Goal: Information Seeking & Learning: Learn about a topic

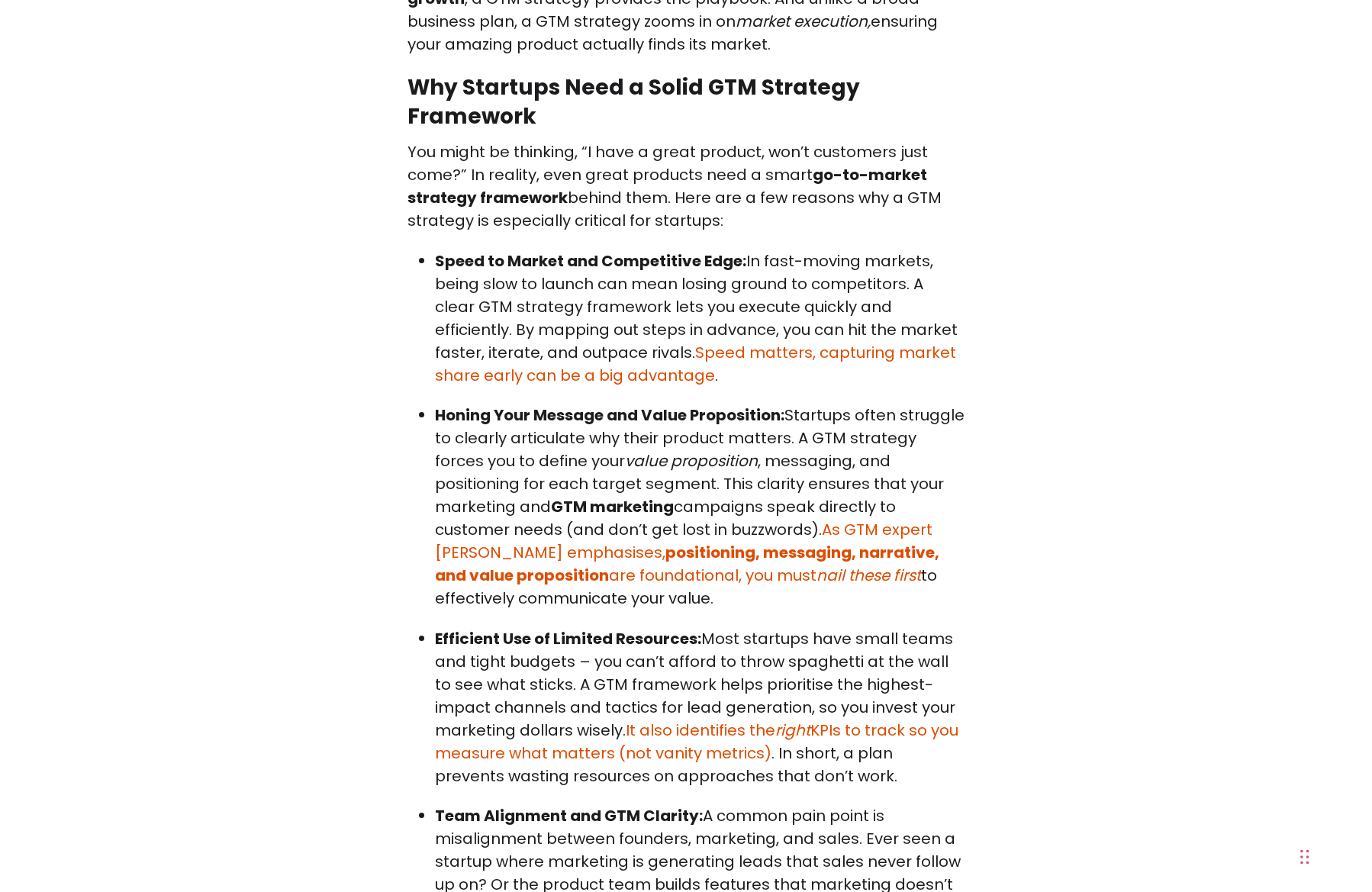
scroll to position [2137, 0]
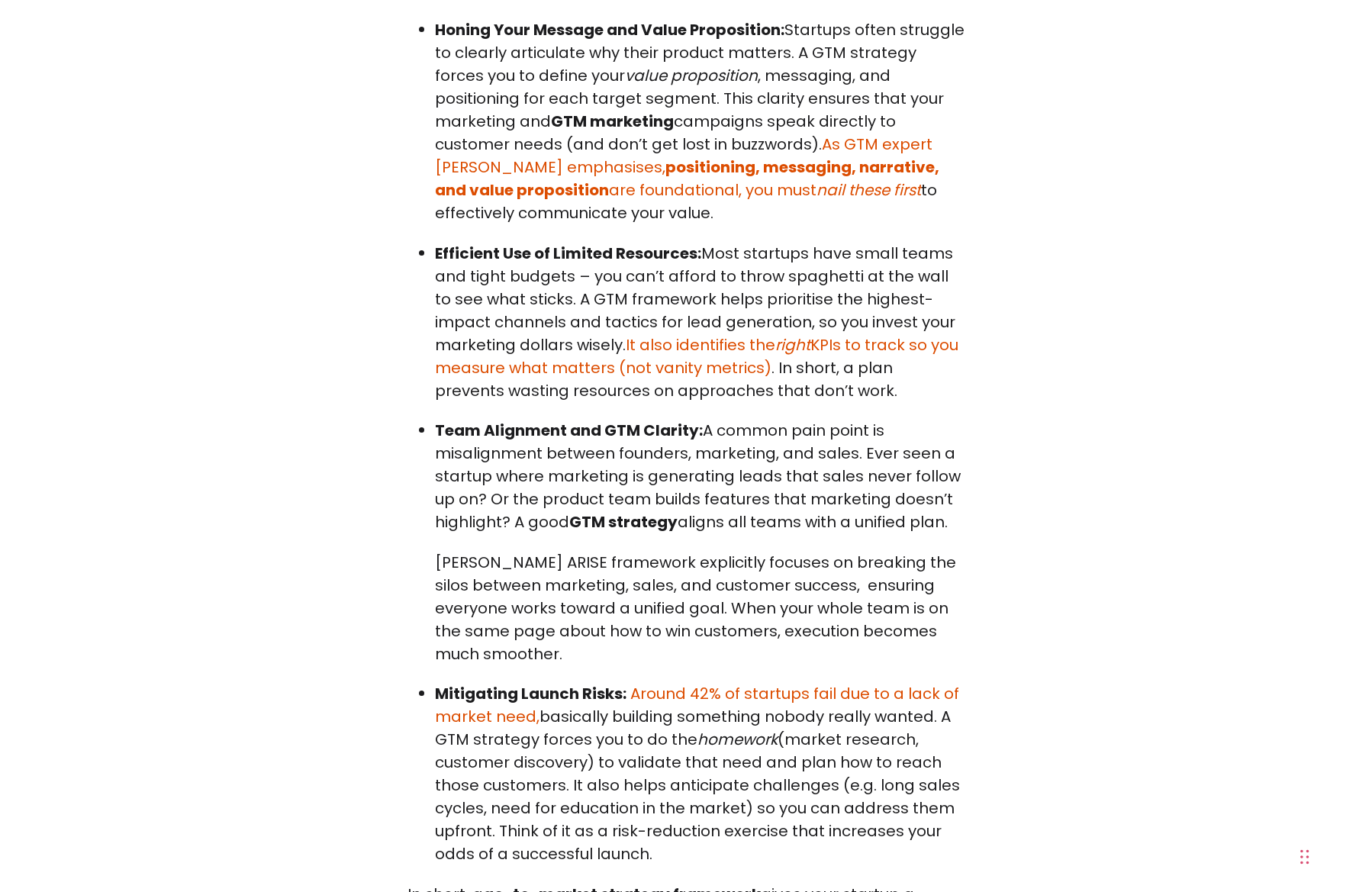
scroll to position [2671, 0]
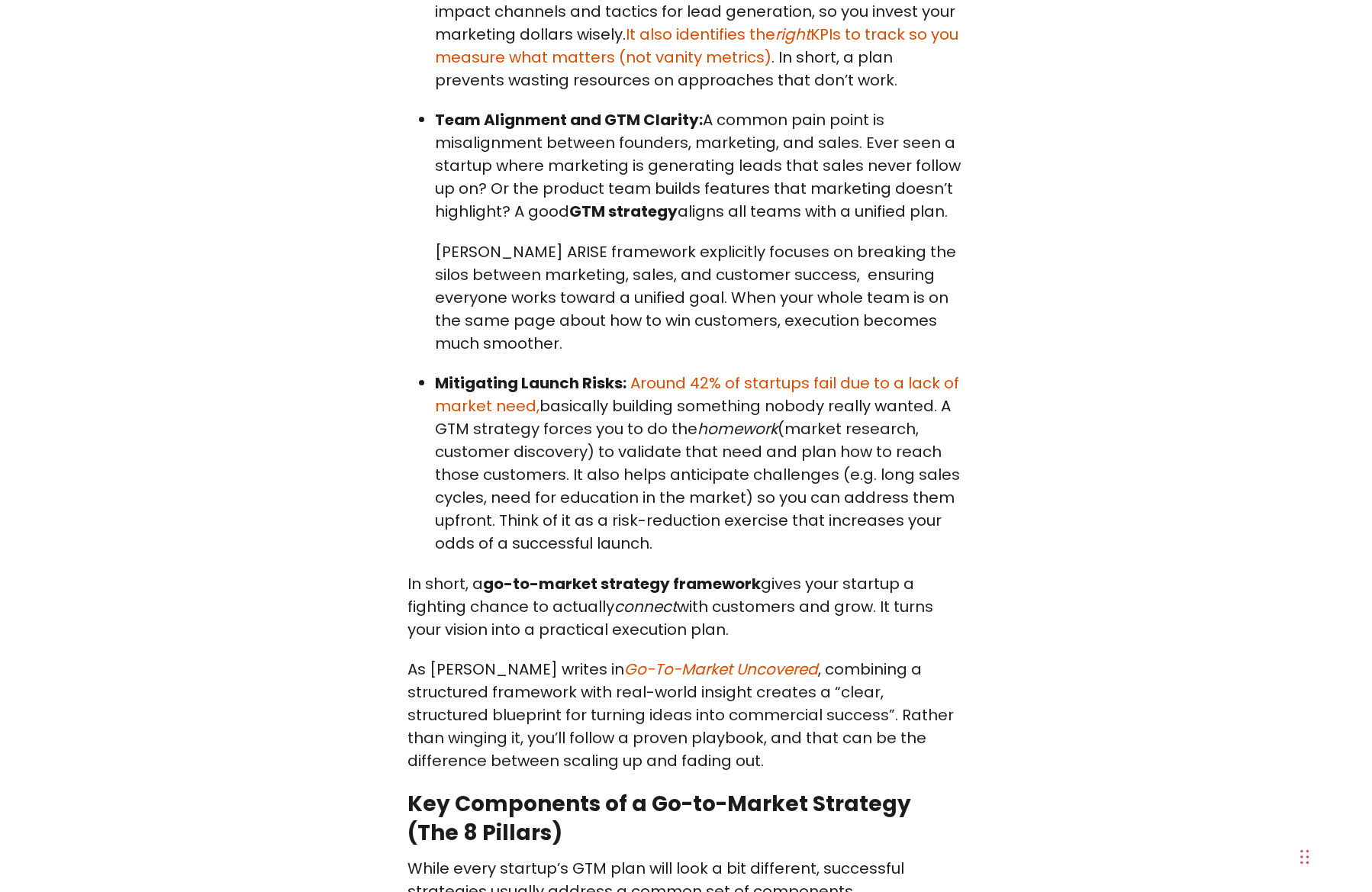
scroll to position [2747, 0]
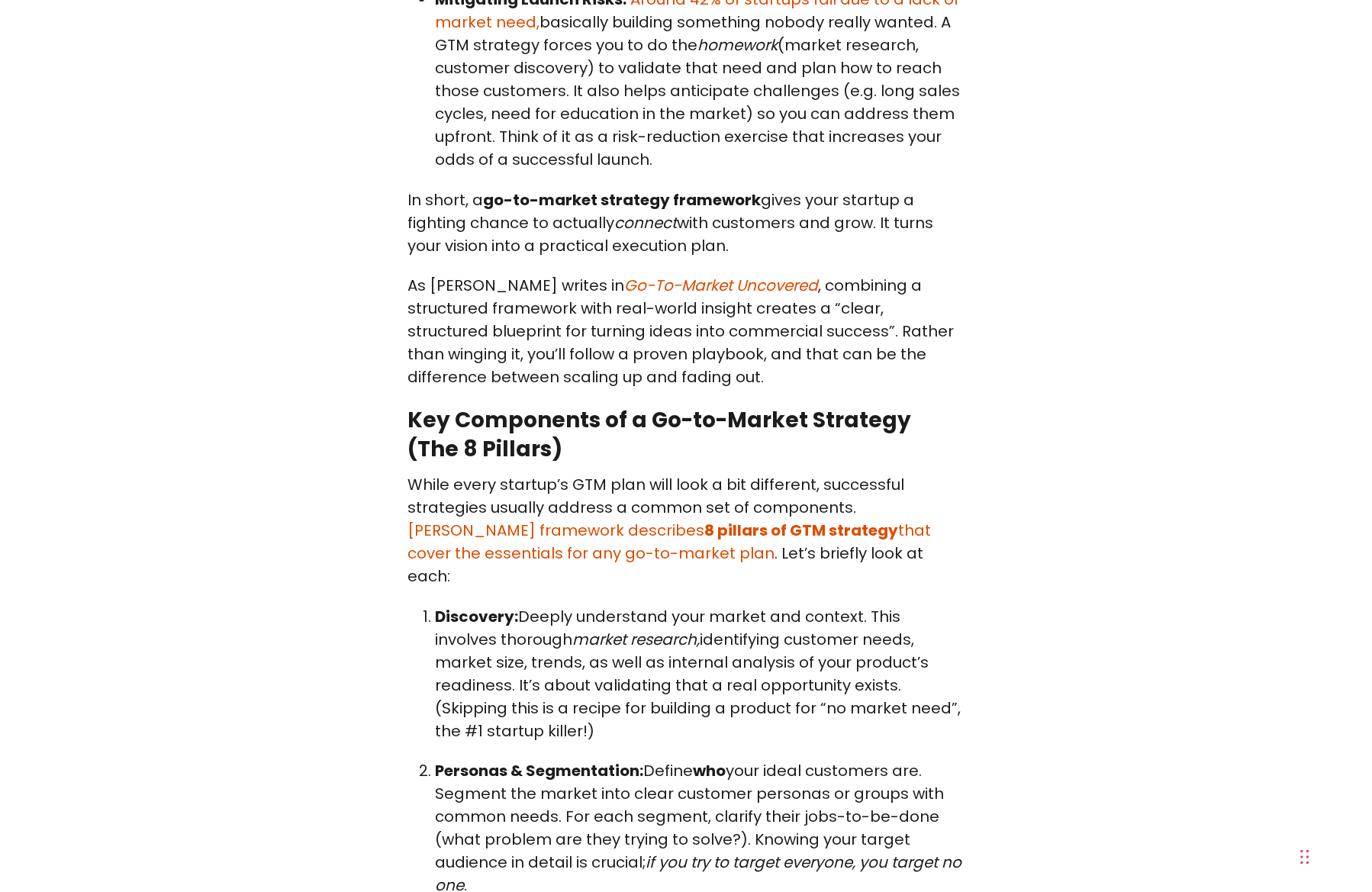
scroll to position [3129, 0]
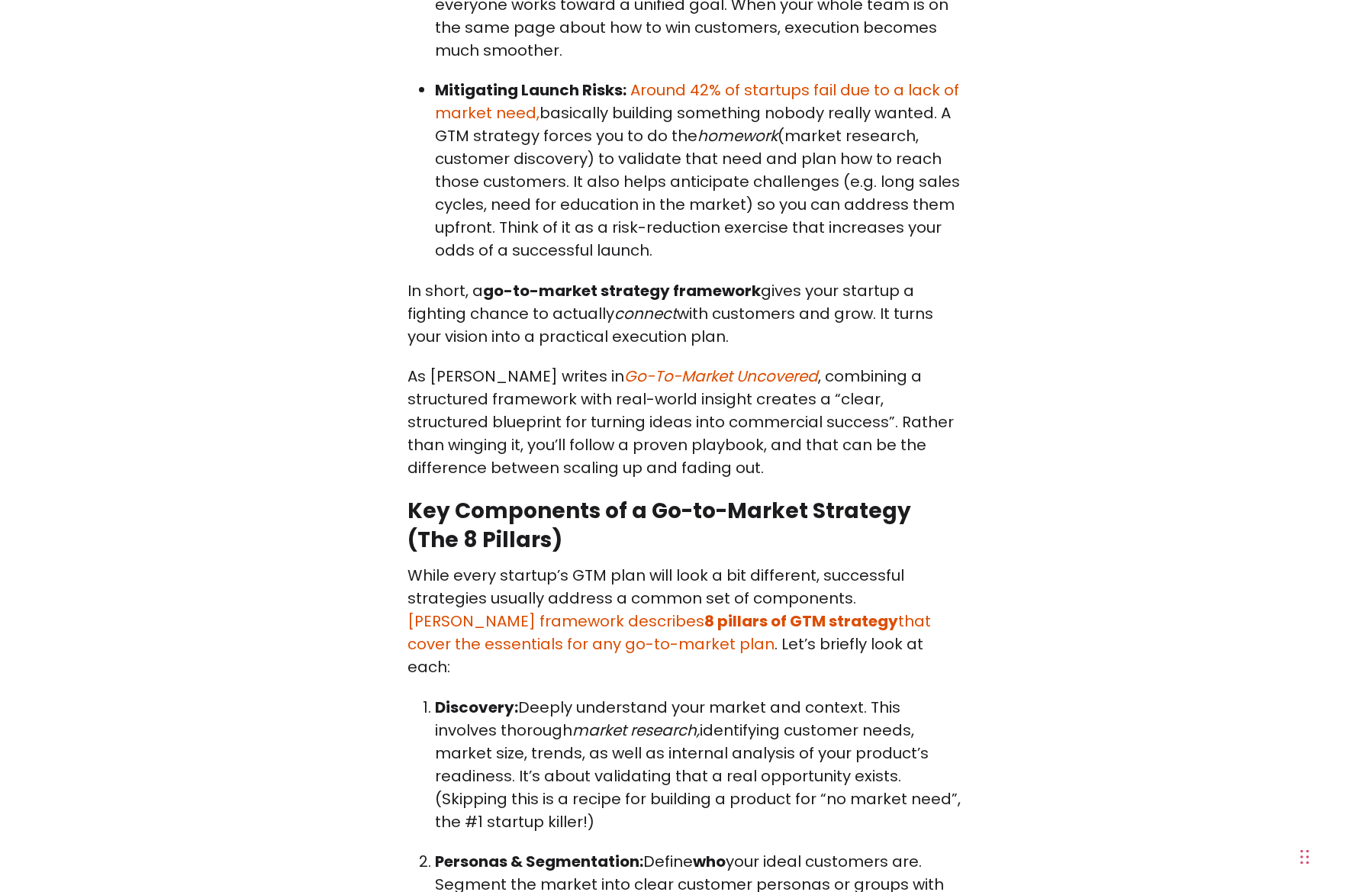
scroll to position [3205, 0]
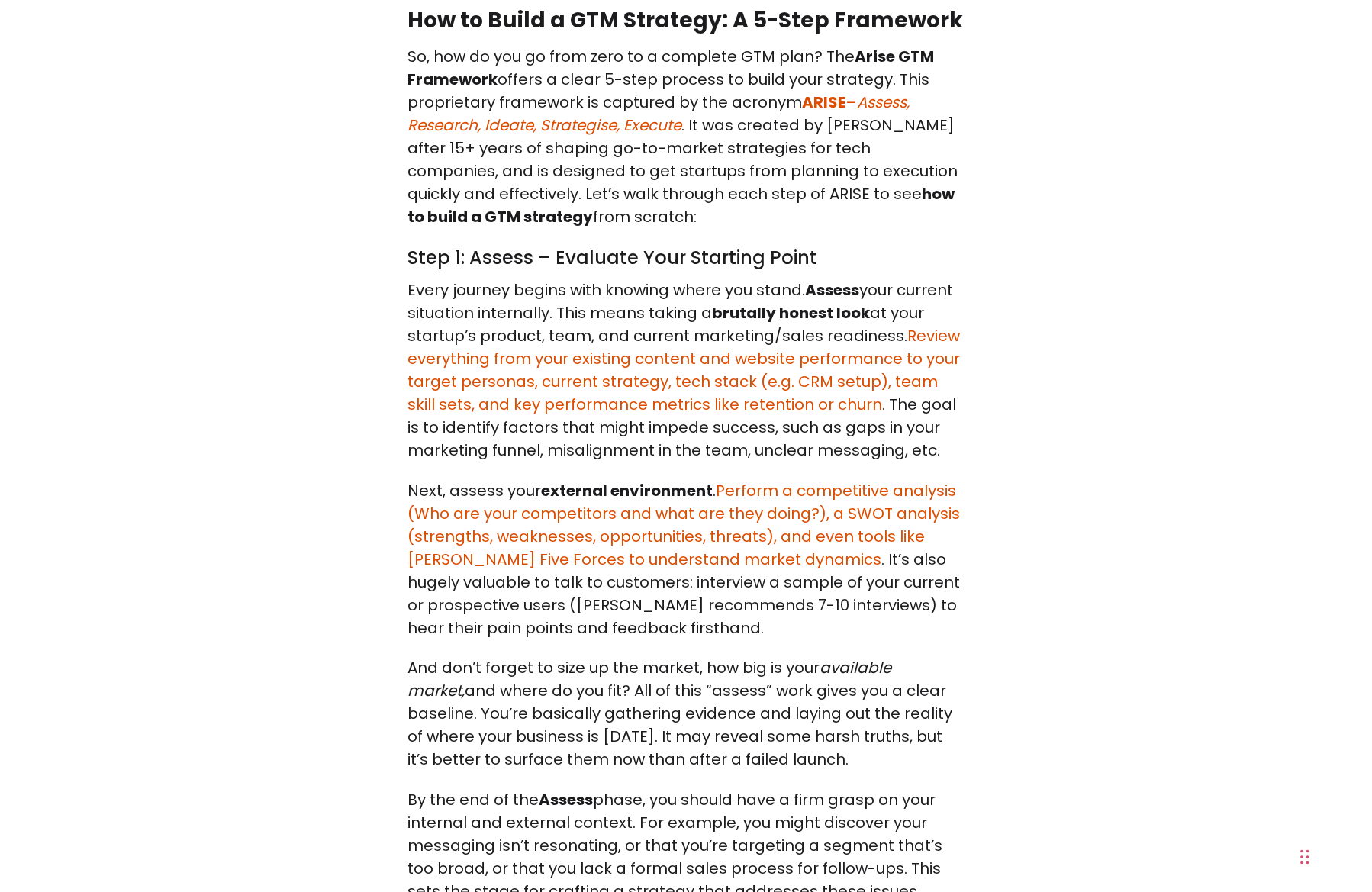
scroll to position [5800, 0]
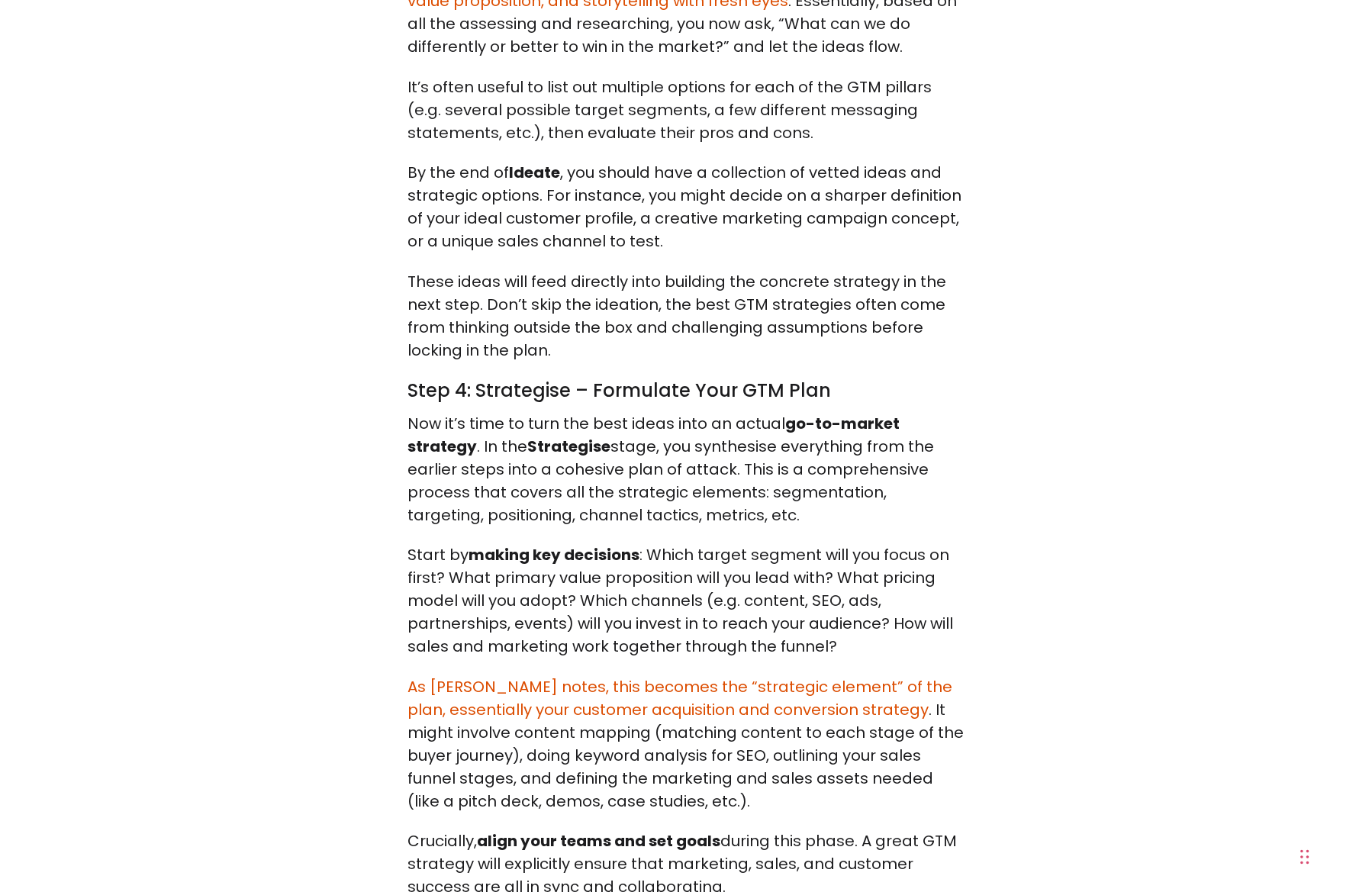
scroll to position [7936, 0]
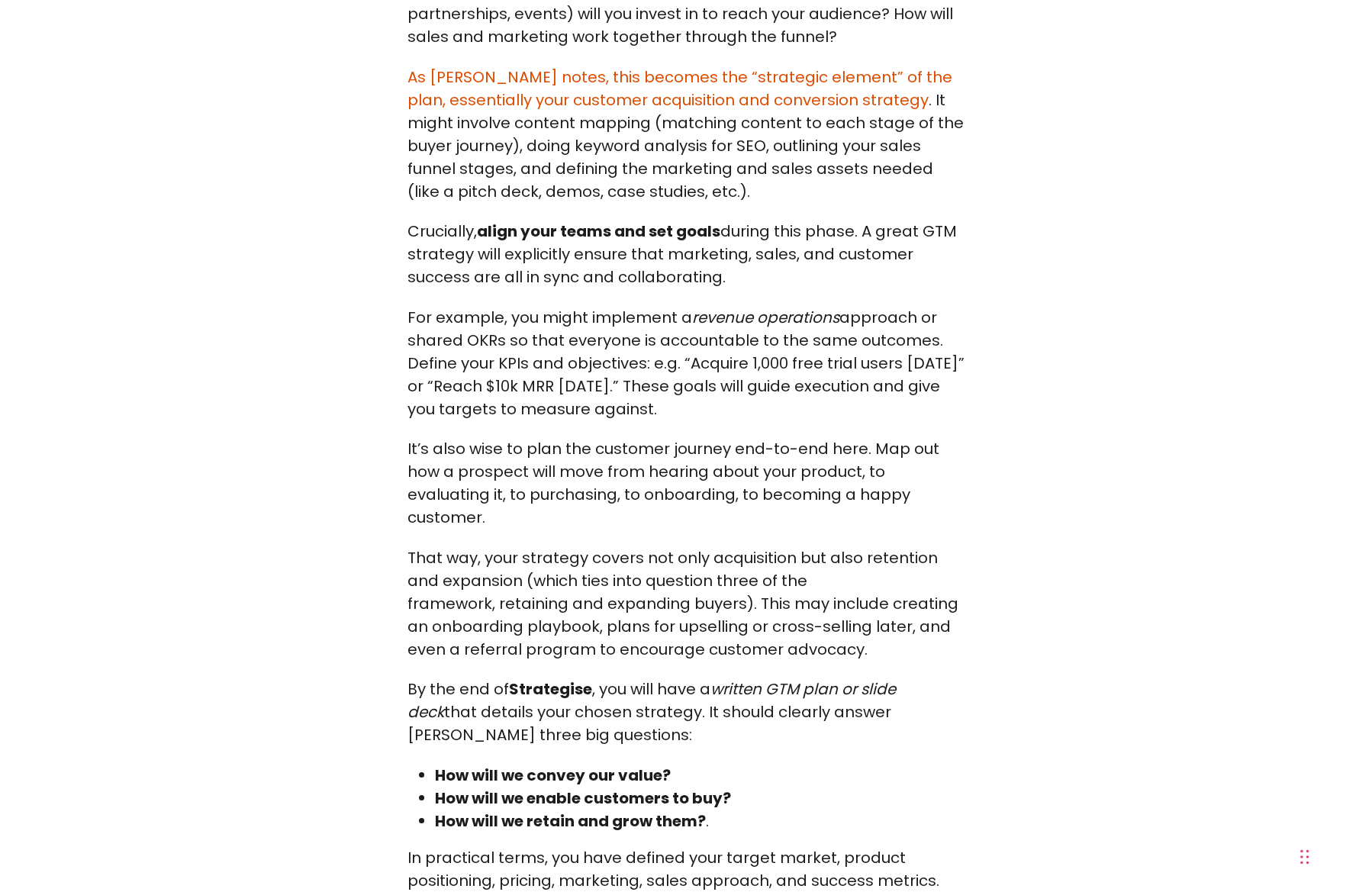
scroll to position [8547, 0]
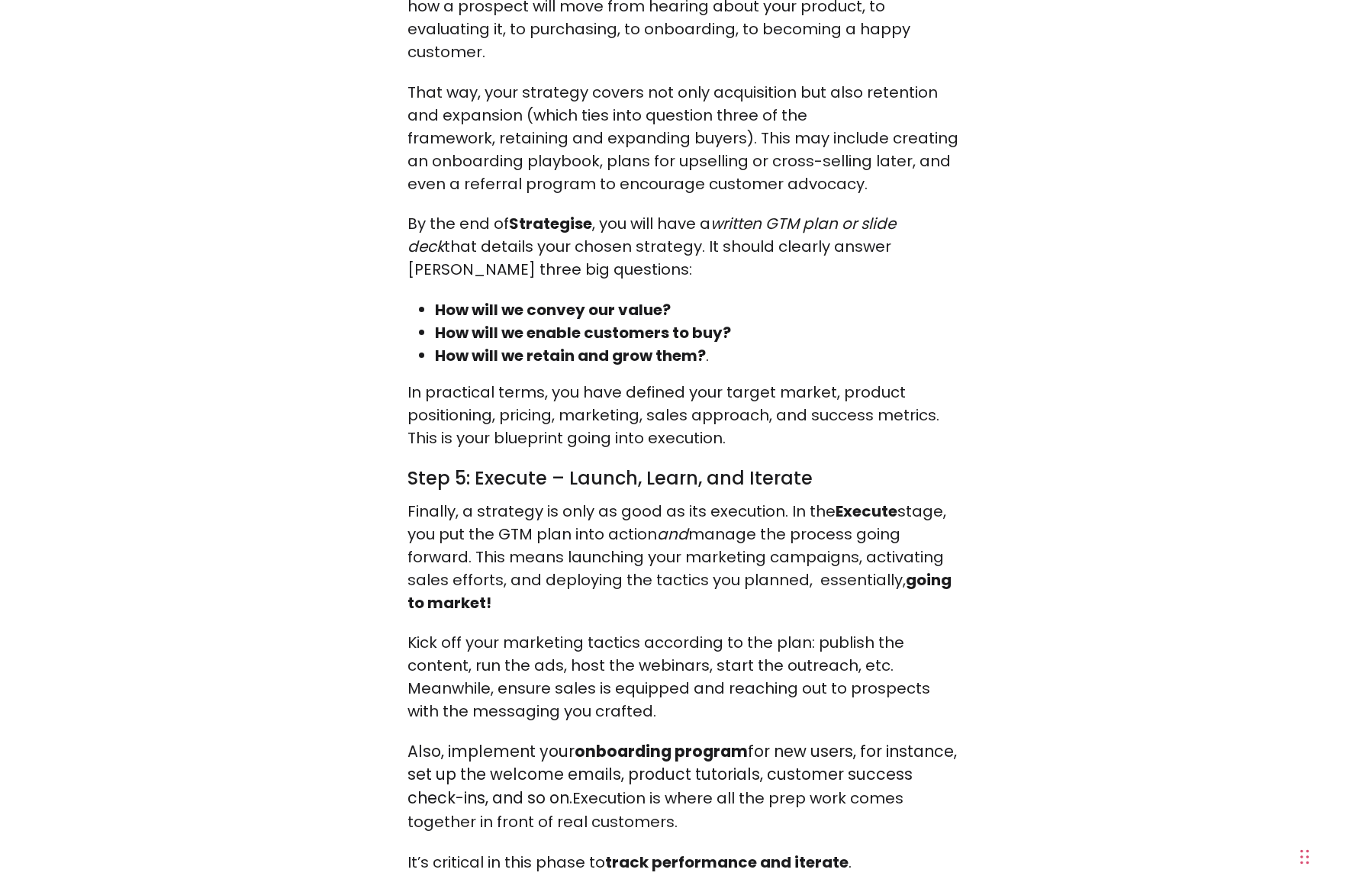
scroll to position [9005, 0]
